Goal: Task Accomplishment & Management: Manage account settings

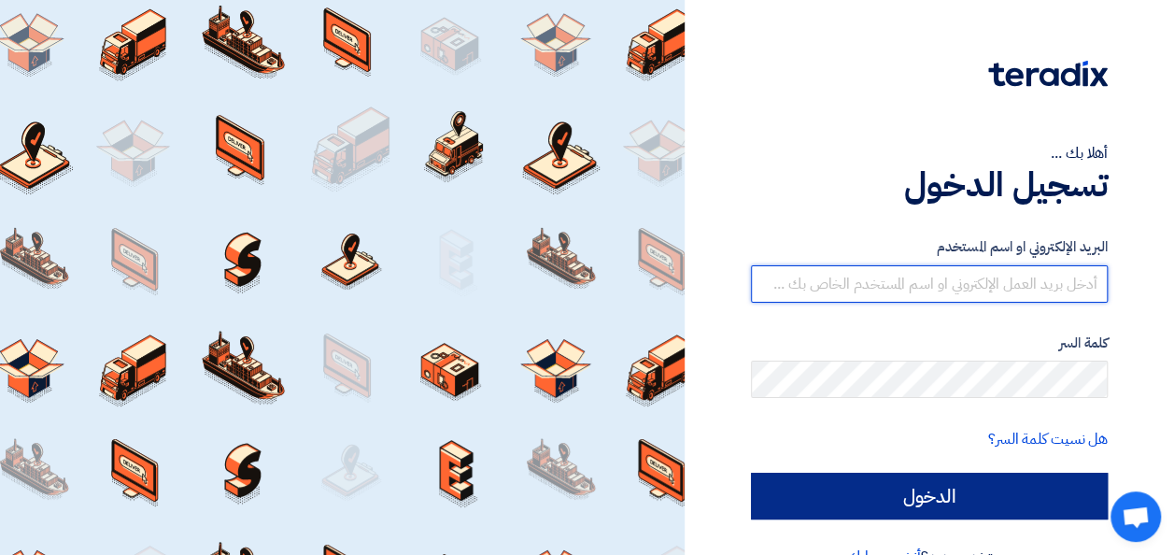
type input "[EMAIL_ADDRESS][DOMAIN_NAME]"
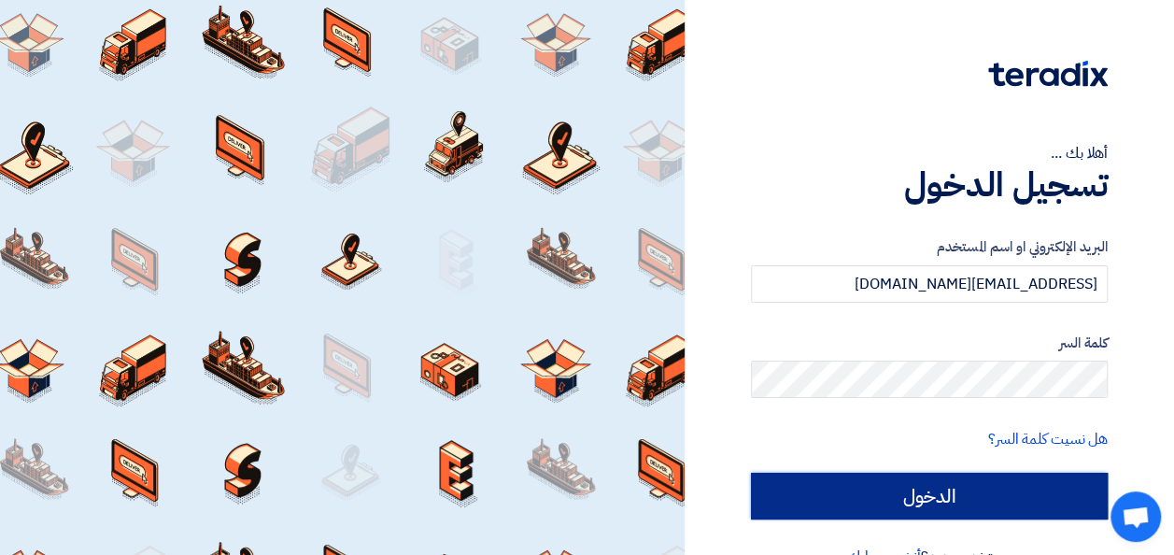
click at [915, 488] on input "الدخول" at bounding box center [929, 496] width 357 height 47
type input "Sign in"
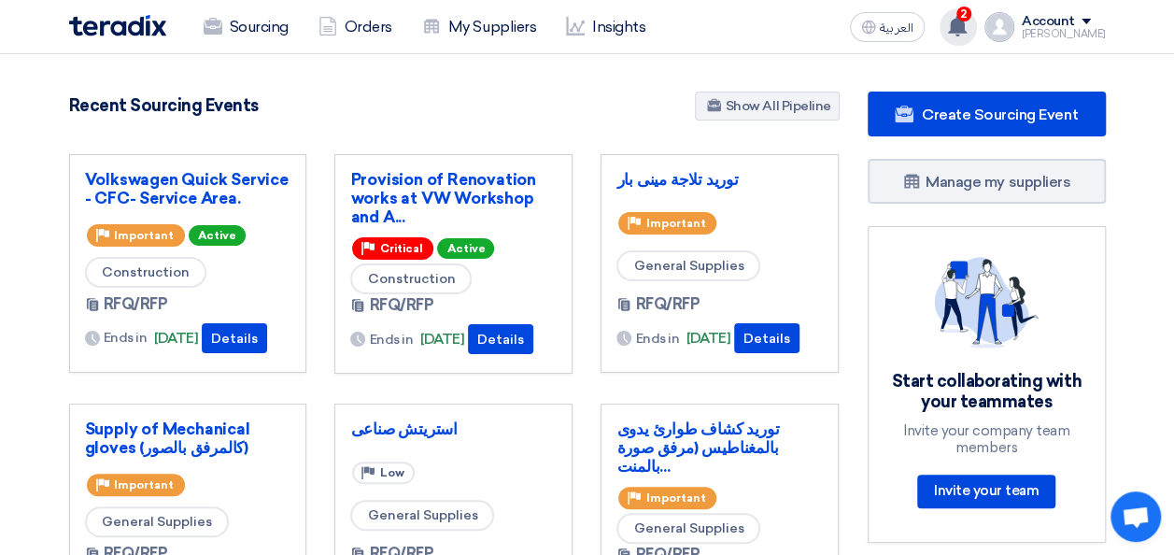
click at [977, 28] on div "2 You have a new offer for 'Provision of Renovation works at VW Workshop and Au…" at bounding box center [958, 26] width 37 height 37
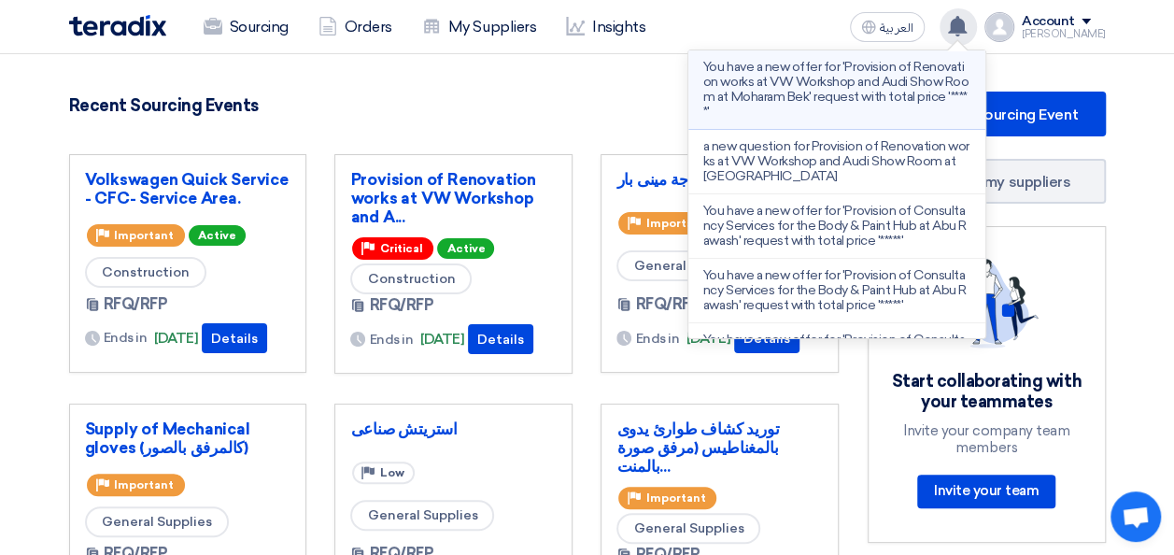
click at [876, 86] on p "You have a new offer for 'Provision of Renovation works at VW Workshop and Audi…" at bounding box center [836, 90] width 267 height 60
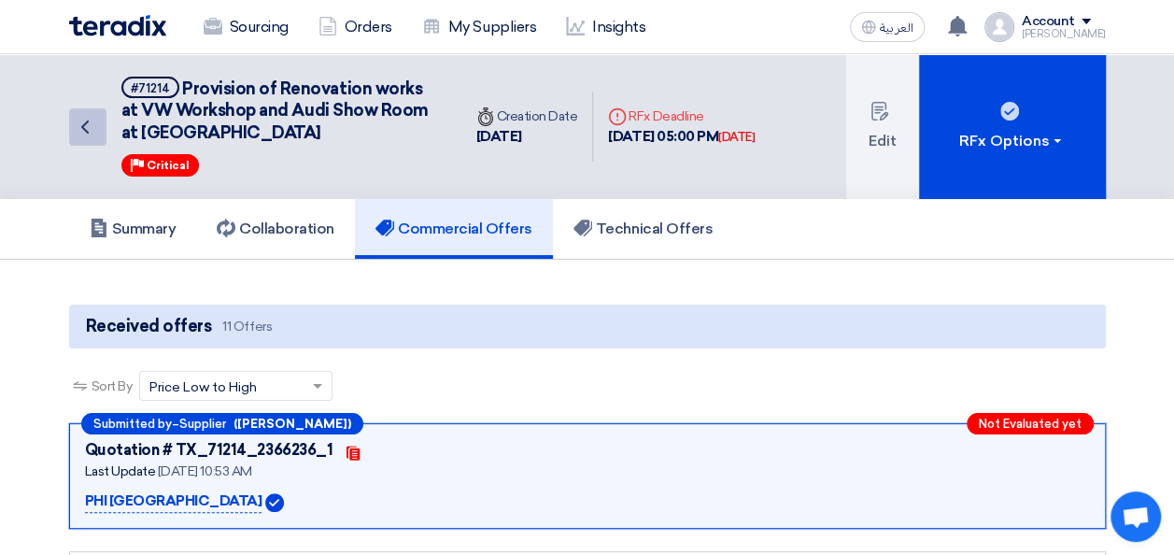
click at [77, 116] on icon "Back" at bounding box center [85, 127] width 22 height 22
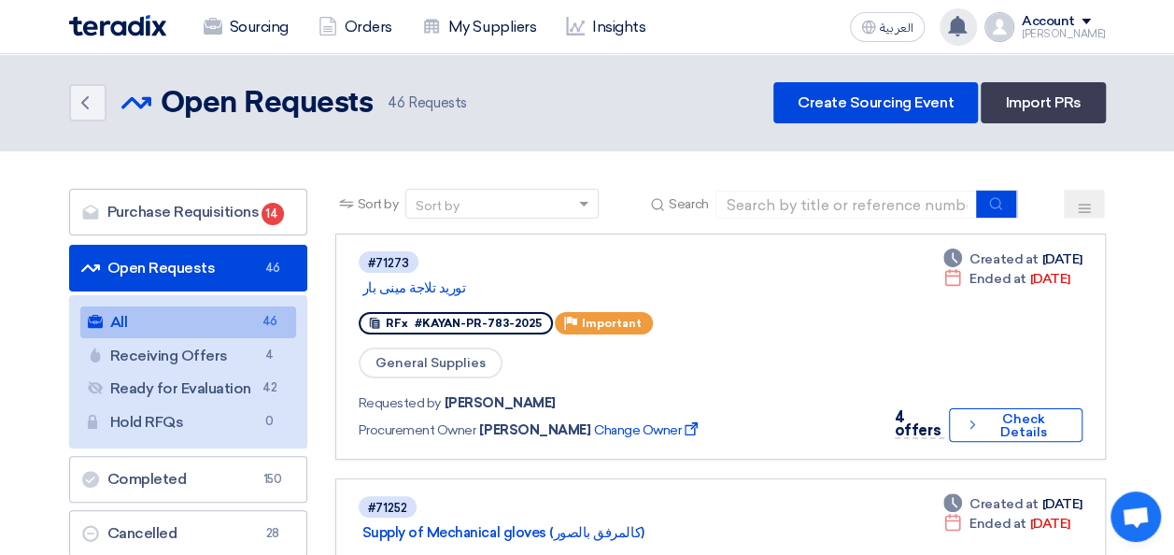
click at [967, 22] on use at bounding box center [957, 26] width 19 height 21
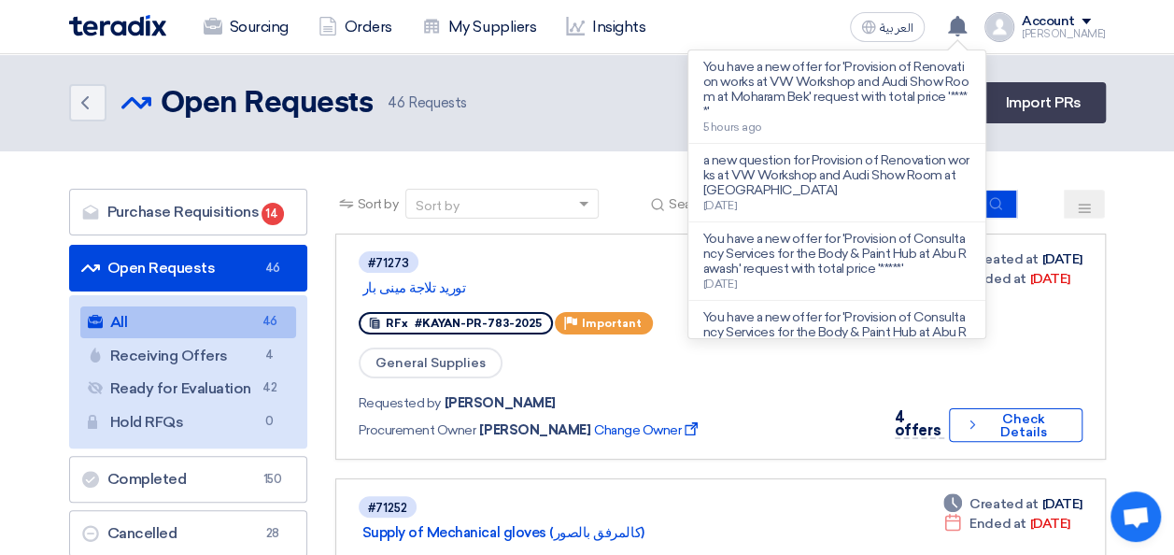
click at [832, 174] on p "a new question for Provision of Renovation works at VW Workshop and Audi Show R…" at bounding box center [836, 175] width 267 height 45
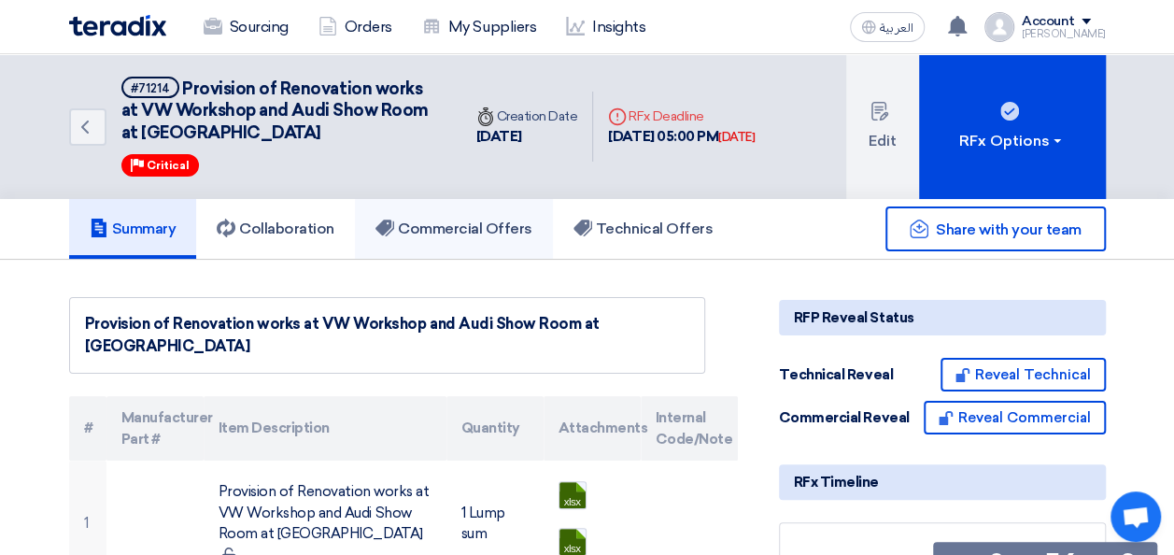
click at [420, 226] on h5 "Commercial Offers" at bounding box center [453, 228] width 157 height 19
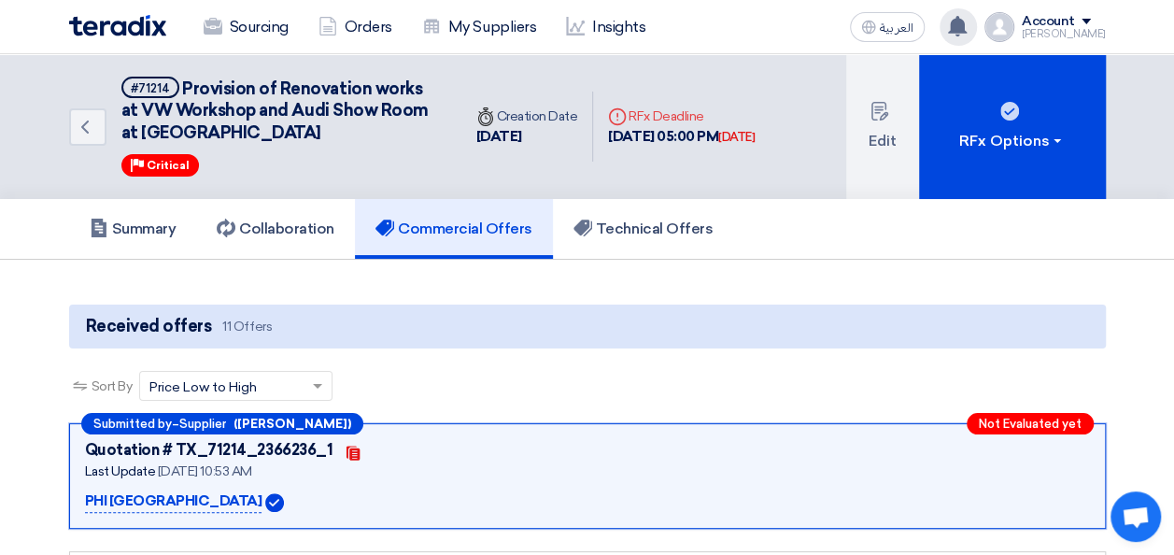
click at [968, 20] on icon at bounding box center [957, 26] width 21 height 21
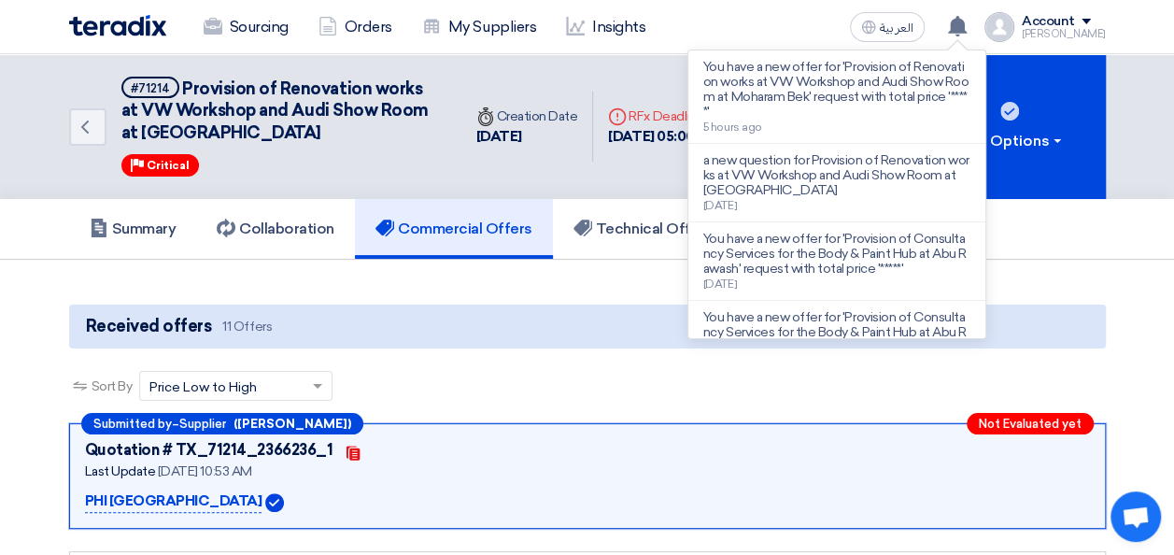
click at [848, 99] on p "You have a new offer for 'Provision of Renovation works at VW Workshop and Audi…" at bounding box center [836, 90] width 267 height 60
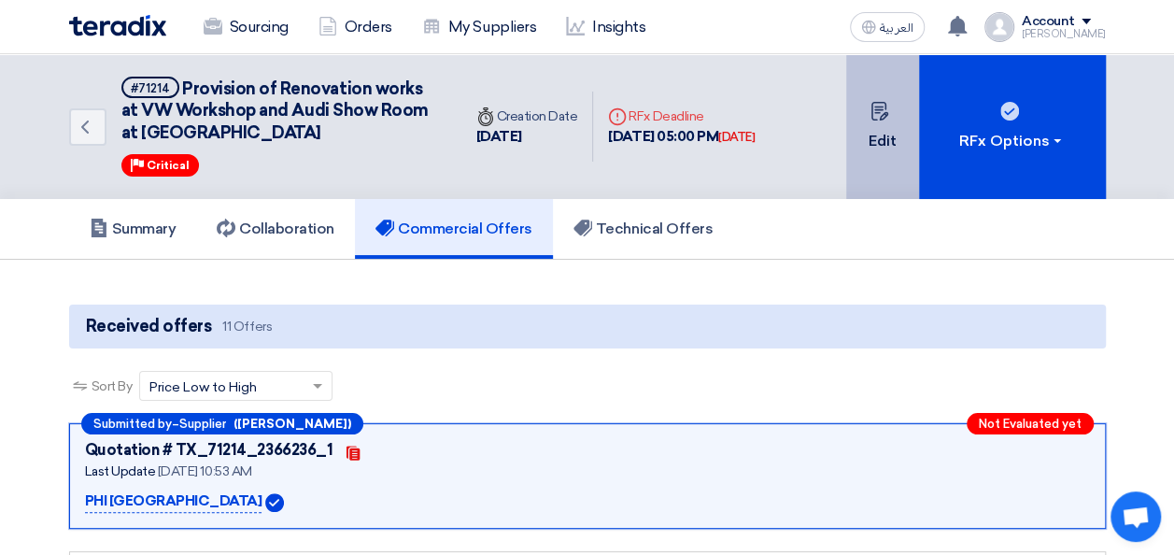
click at [858, 125] on button "Edit" at bounding box center [882, 126] width 73 height 145
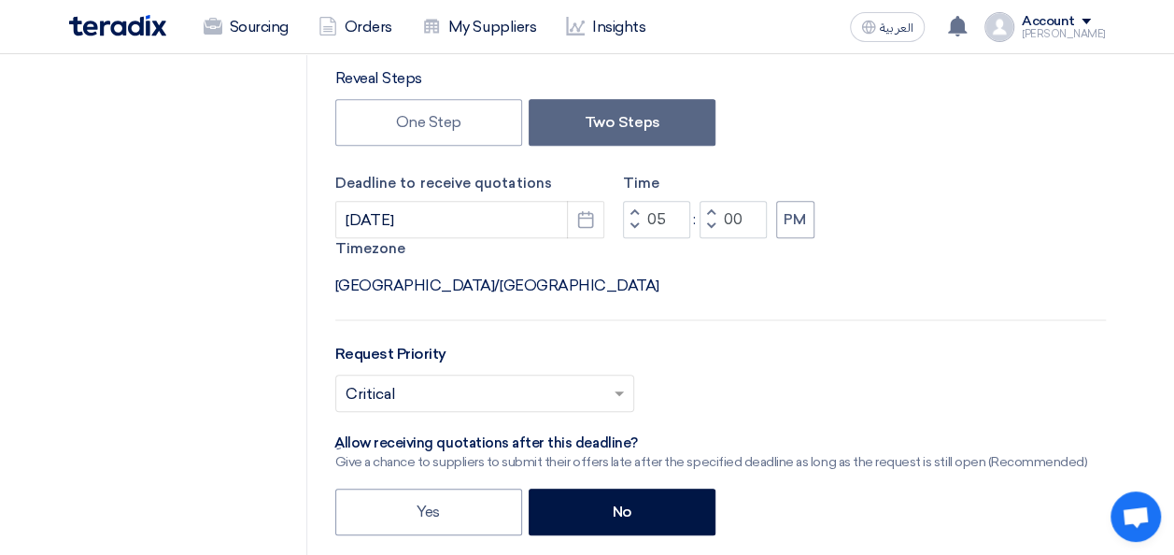
scroll to position [421, 0]
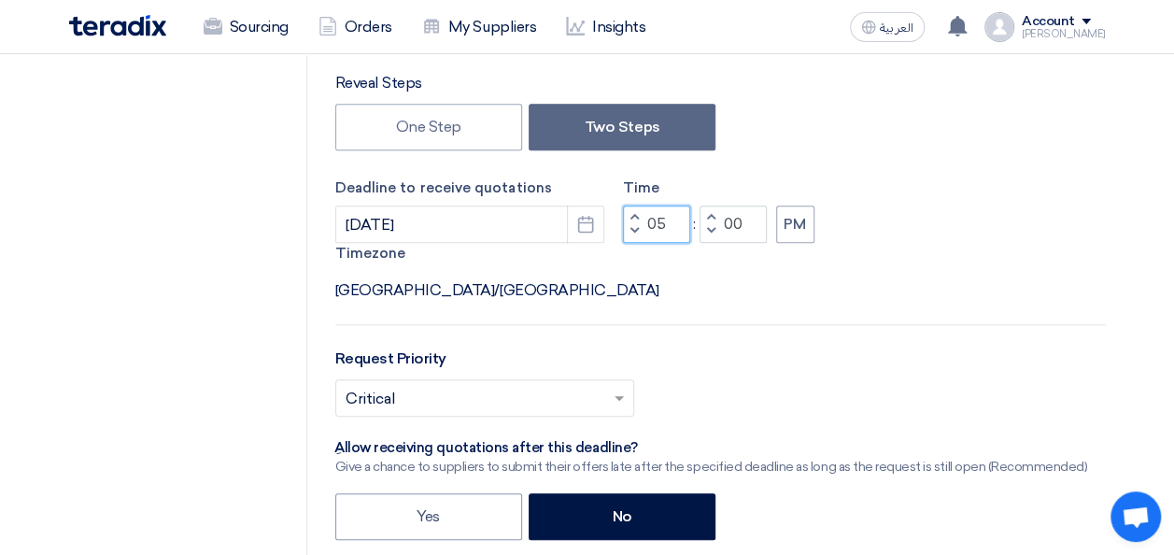
drag, startPoint x: 663, startPoint y: 222, endPoint x: 643, endPoint y: 226, distance: 20.9
click at [643, 226] on div "Increment hours 05 Decrement hours" at bounding box center [656, 223] width 67 height 37
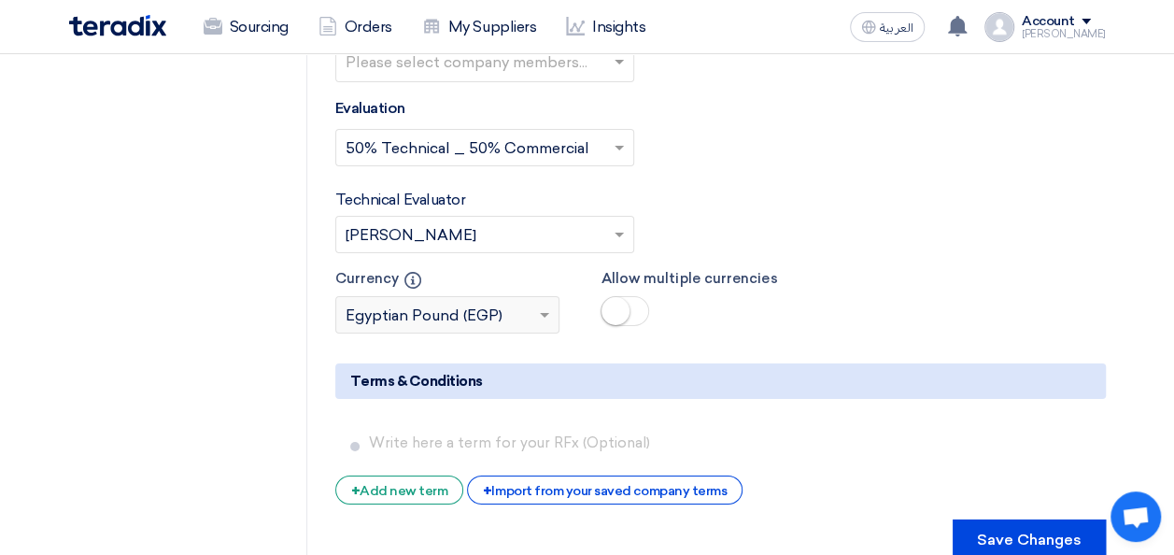
scroll to position [3185, 0]
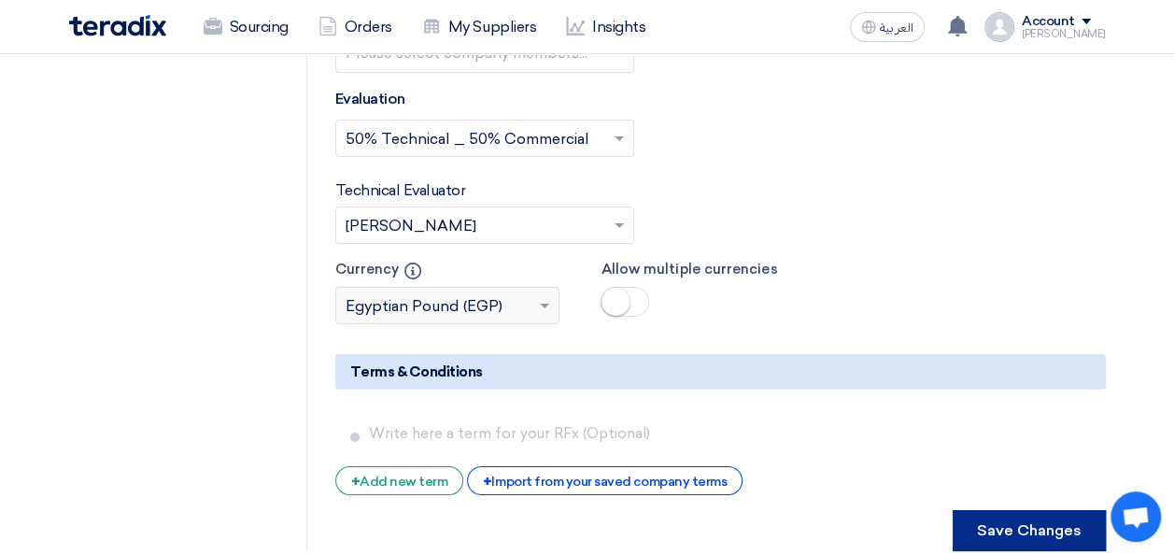
type input "10"
click at [1030, 510] on button "Save Changes" at bounding box center [1029, 530] width 153 height 41
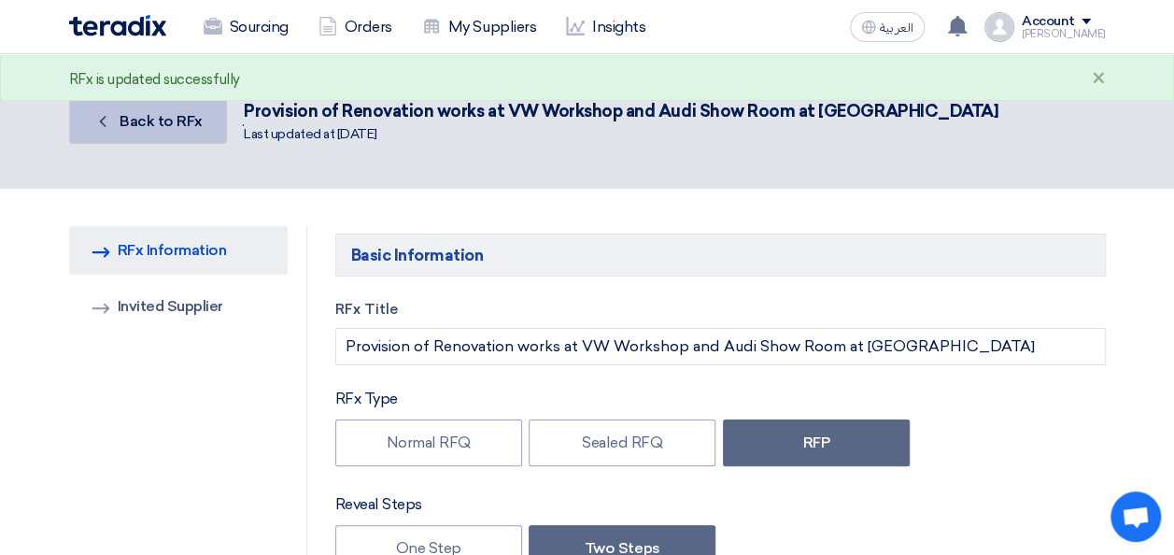
click at [160, 129] on span "Back to RFx" at bounding box center [161, 121] width 83 height 18
